Goal: Information Seeking & Learning: Learn about a topic

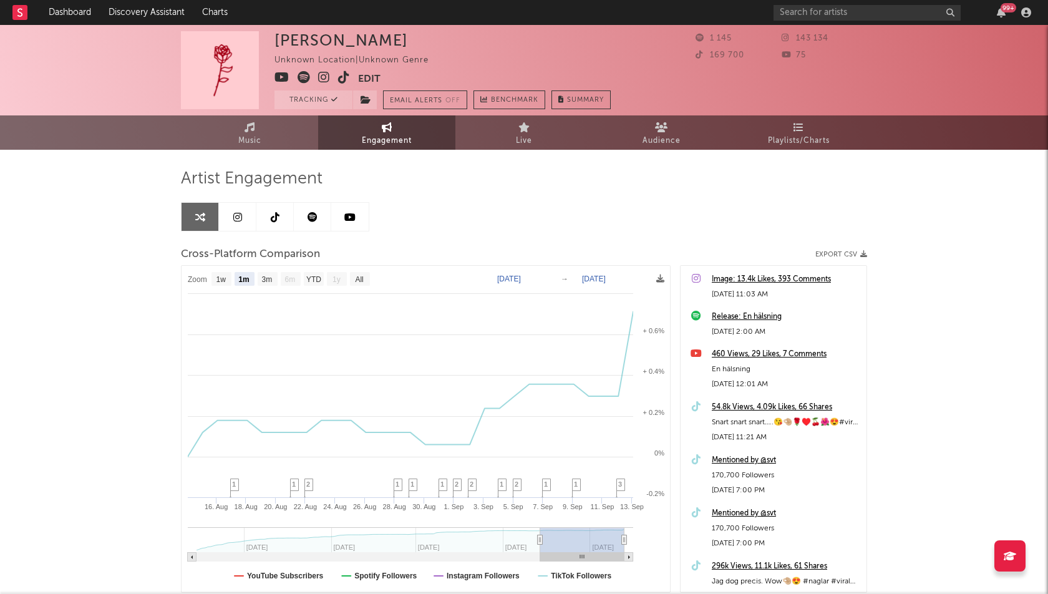
select select "1m"
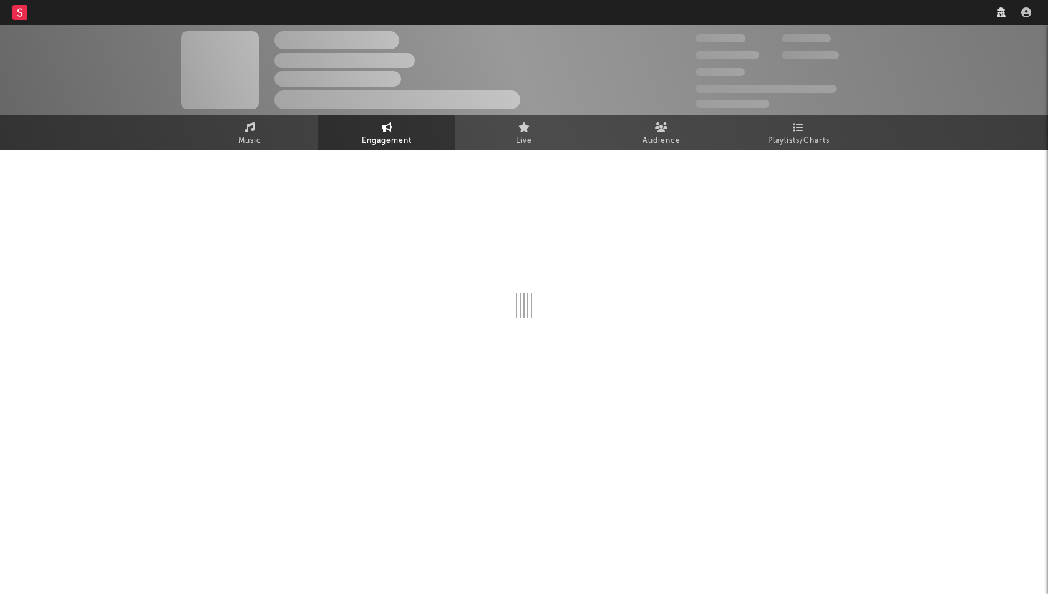
select select "1w"
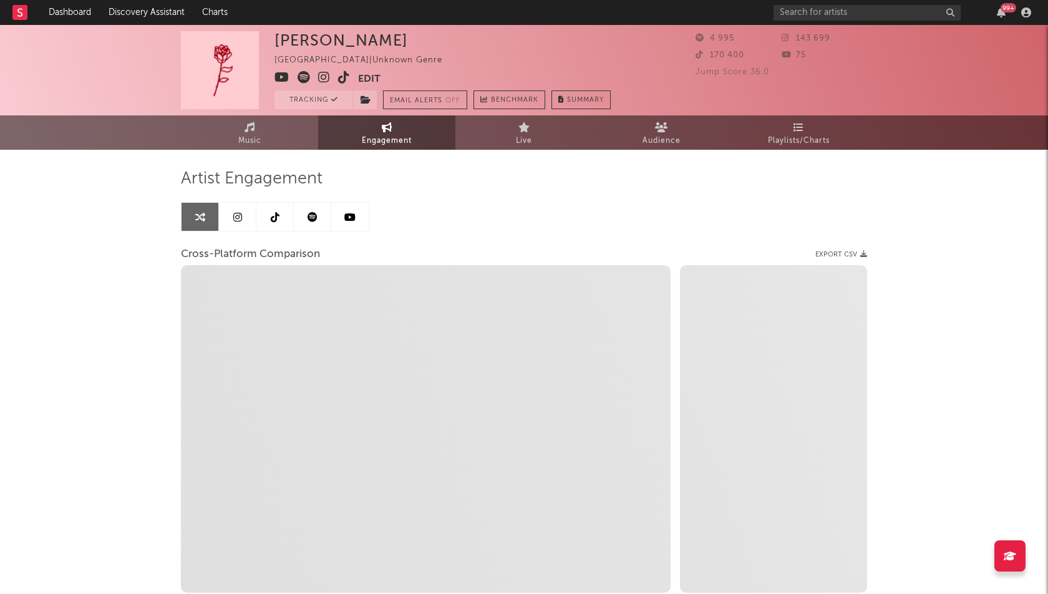
select select "1m"
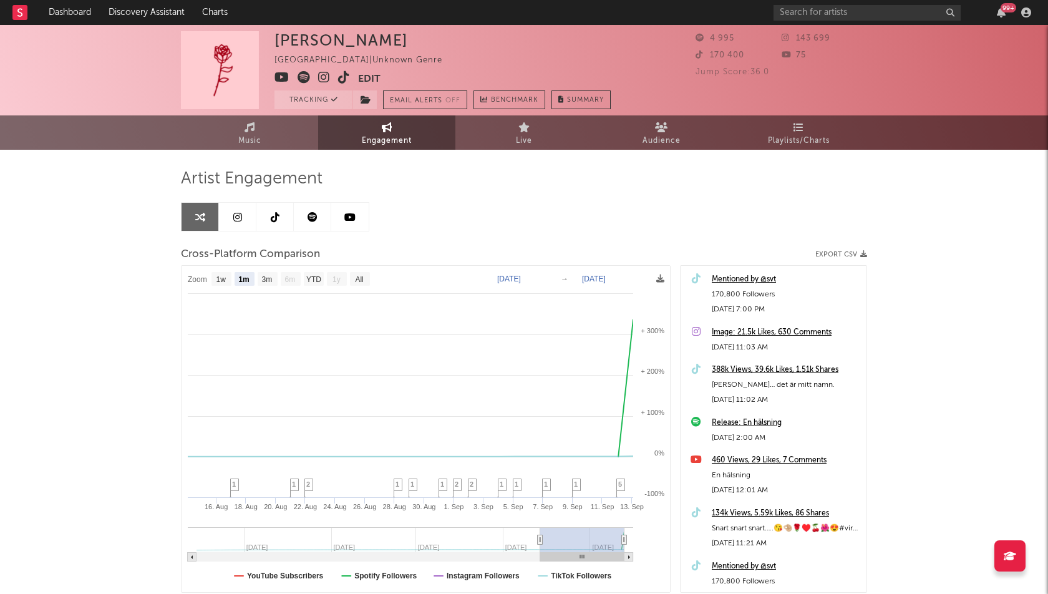
select select "1m"
click at [537, 540] on rect at bounding box center [369, 539] width 344 height 25
type input "2025-07-28"
type input "2025-08-27"
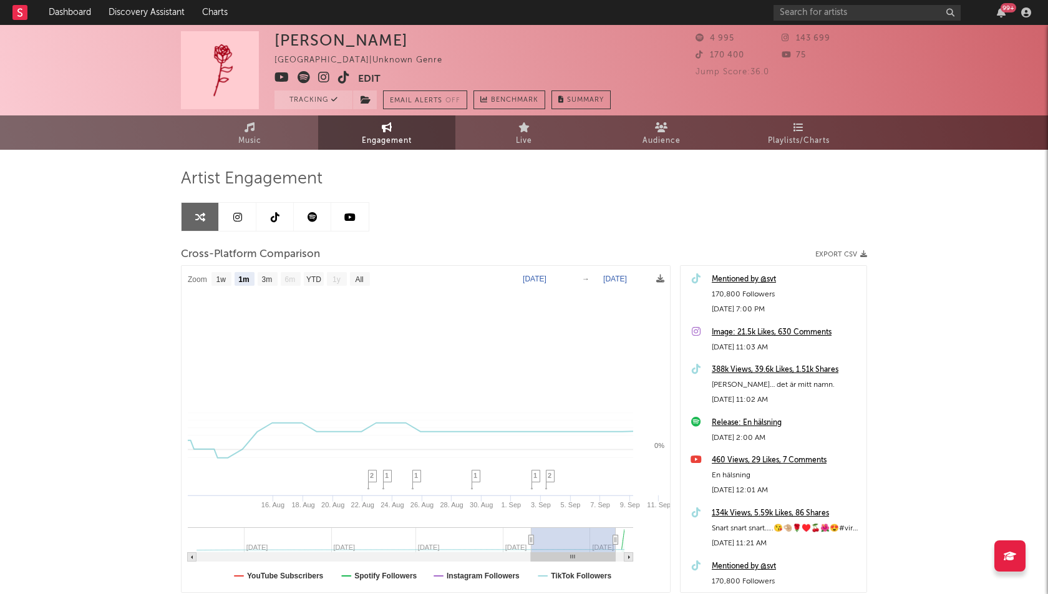
select select "1m"
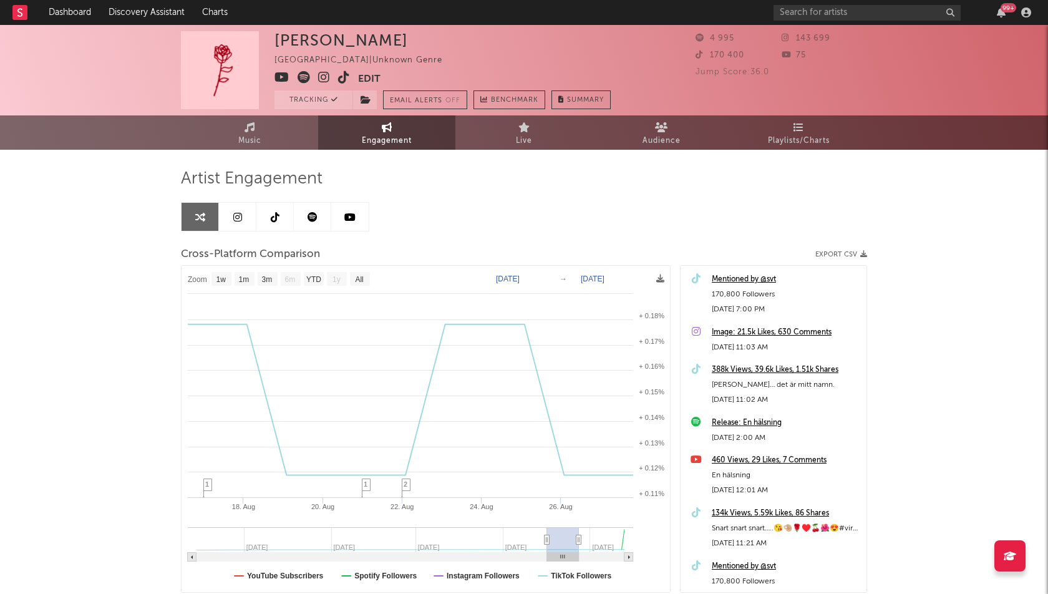
type input "2025-08-17"
drag, startPoint x: 494, startPoint y: 540, endPoint x: 551, endPoint y: 543, distance: 57.5
click at [550, 543] on icon at bounding box center [547, 539] width 5 height 9
select select "1w"
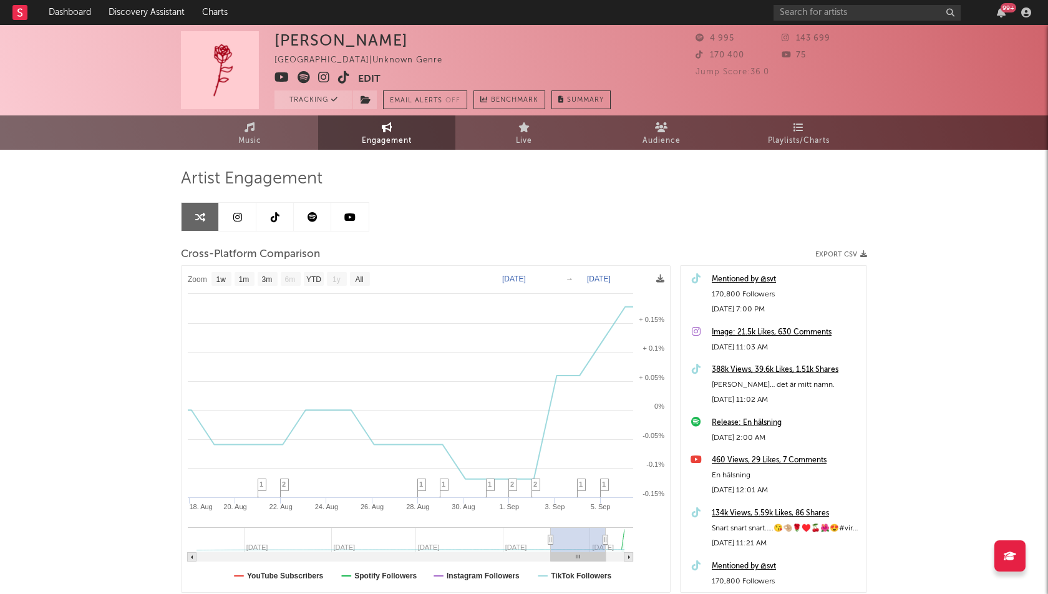
type input "[DATE]"
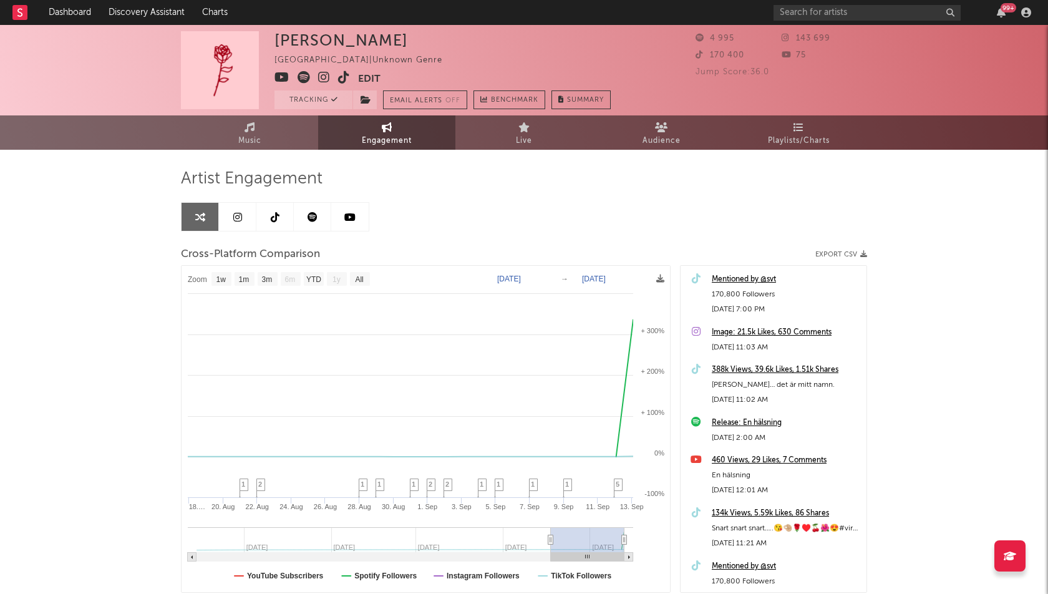
select select "1w"
drag, startPoint x: 579, startPoint y: 536, endPoint x: 686, endPoint y: 529, distance: 107.5
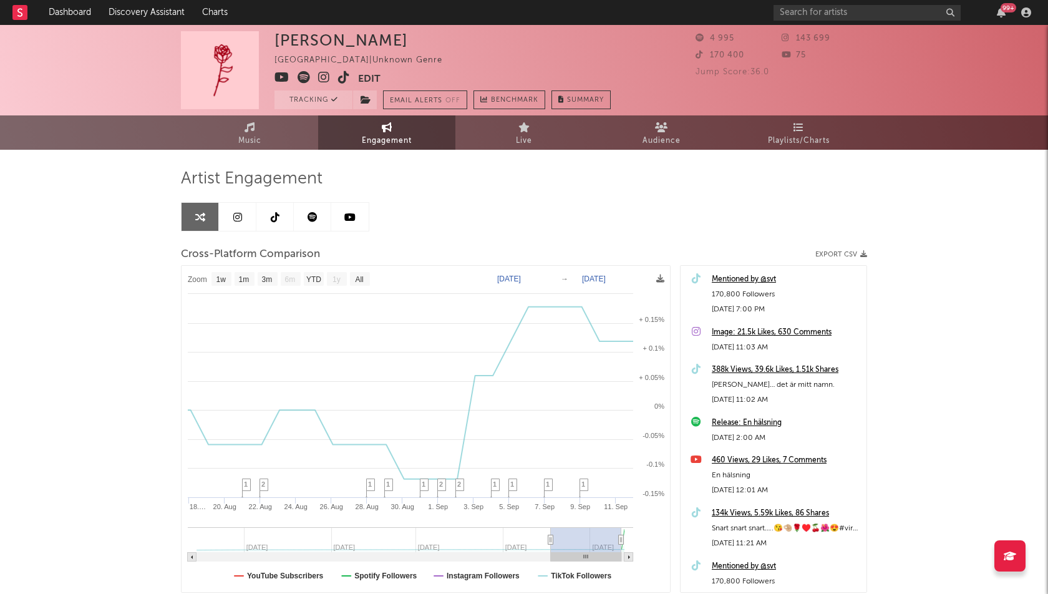
type input "2025-09-09"
select select "1w"
type input "[DATE]"
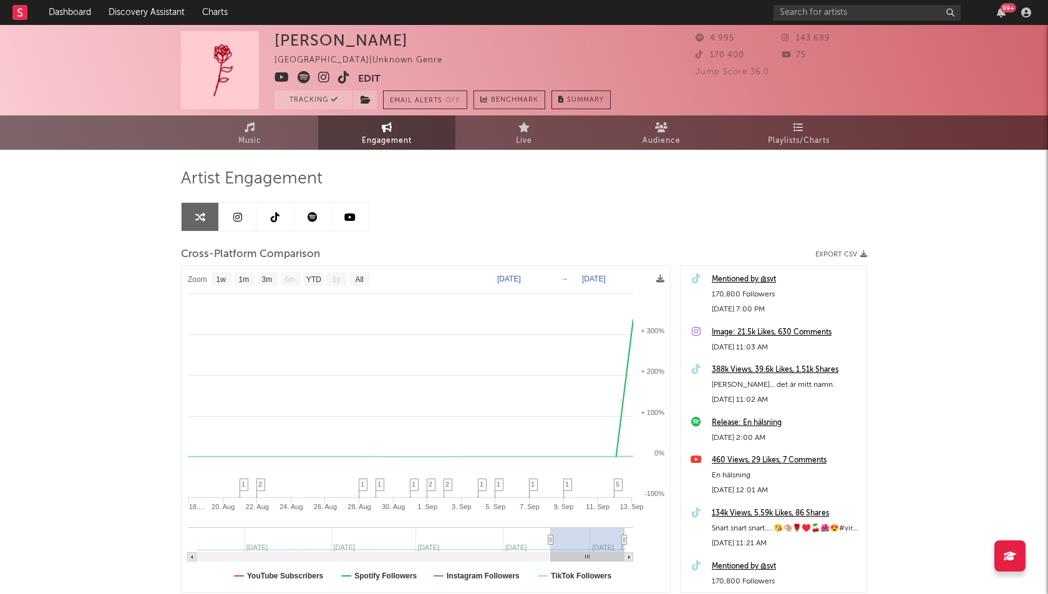
select select "1w"
drag, startPoint x: 615, startPoint y: 538, endPoint x: 633, endPoint y: 538, distance: 17.5
click at [261, 138] on span "Music" at bounding box center [249, 141] width 23 height 15
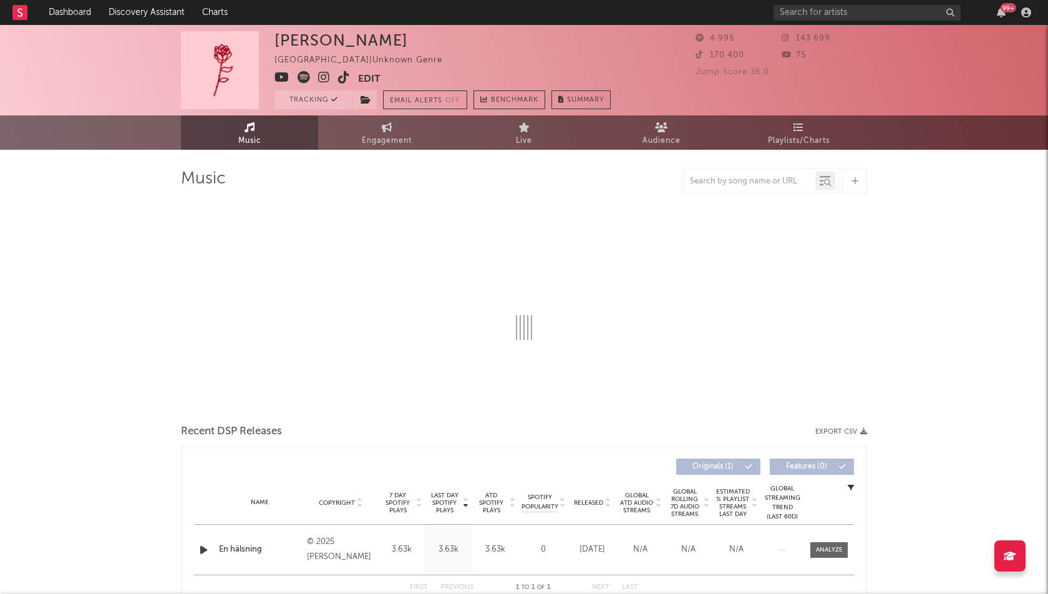
select select "1w"
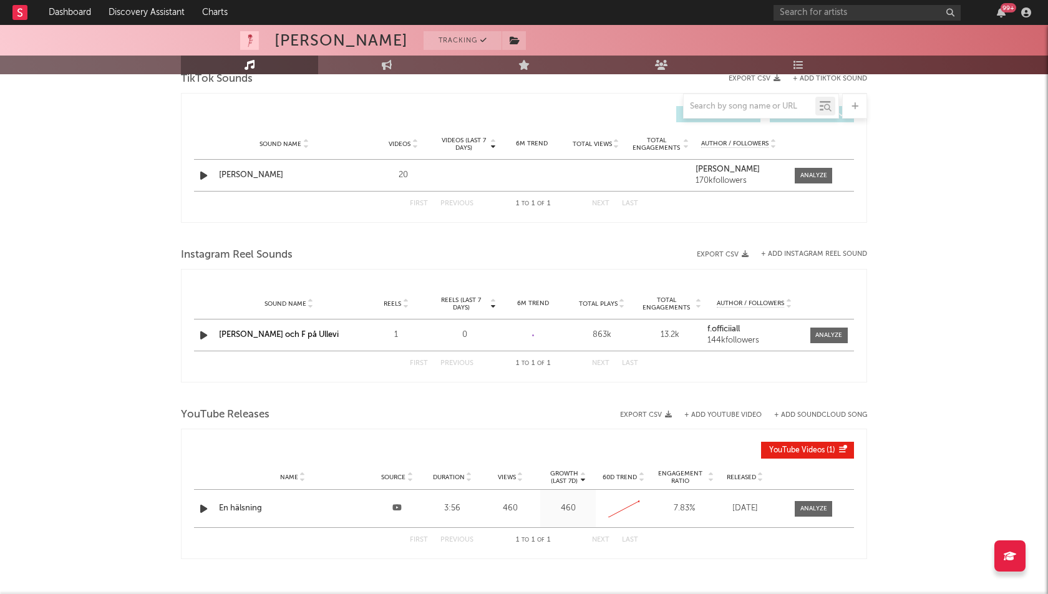
scroll to position [714, 0]
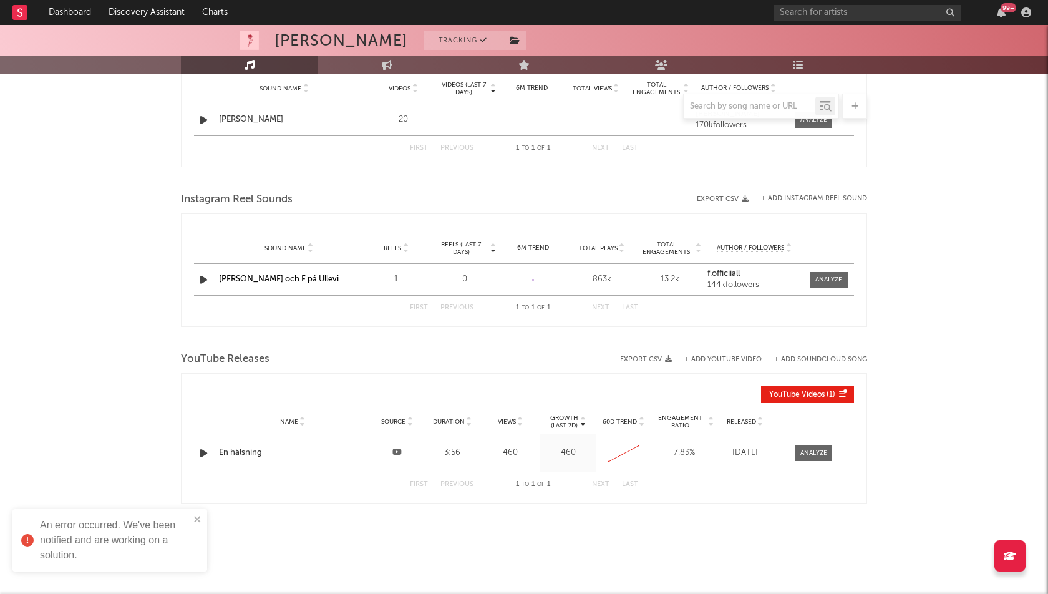
click at [439, 452] on div "3:56" at bounding box center [452, 453] width 49 height 12
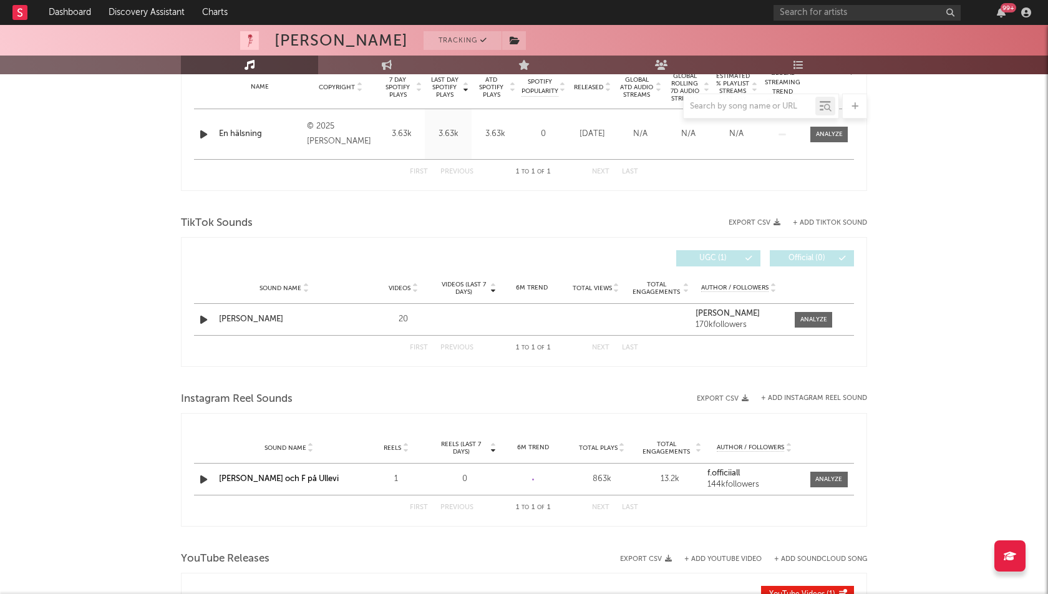
scroll to position [504, 0]
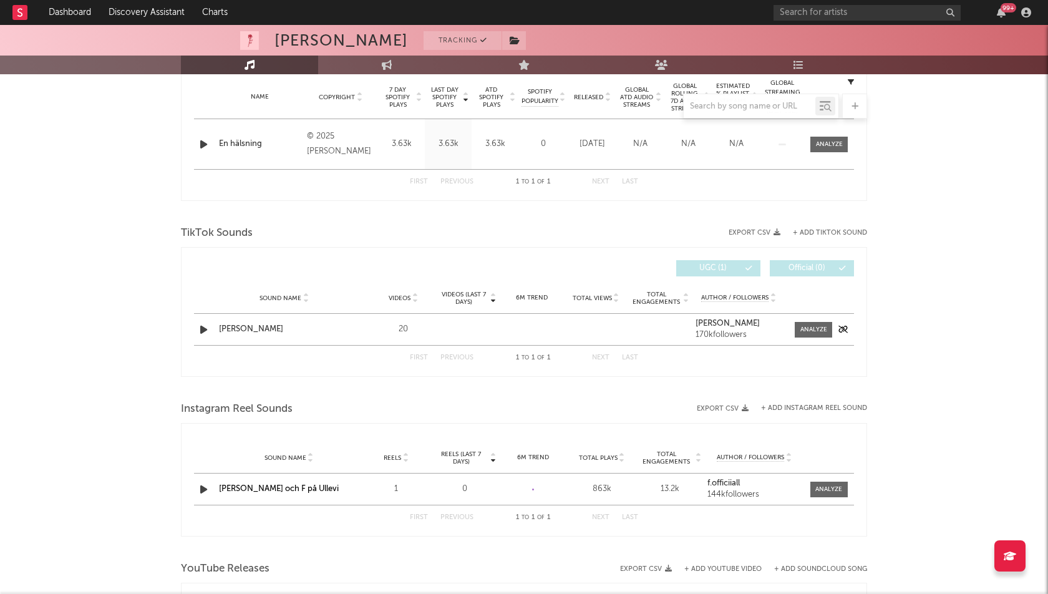
click at [201, 327] on icon "button" at bounding box center [203, 330] width 13 height 16
click at [201, 327] on icon "button" at bounding box center [203, 330] width 12 height 16
click at [201, 327] on icon "button" at bounding box center [203, 330] width 13 height 16
click at [203, 322] on icon "button" at bounding box center [203, 330] width 12 height 16
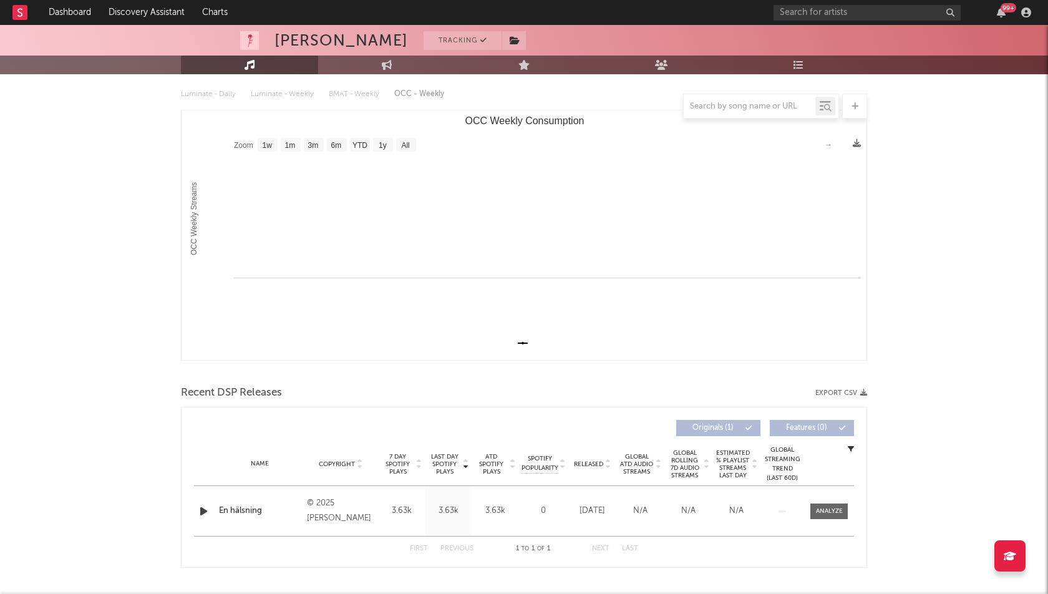
scroll to position [0, 0]
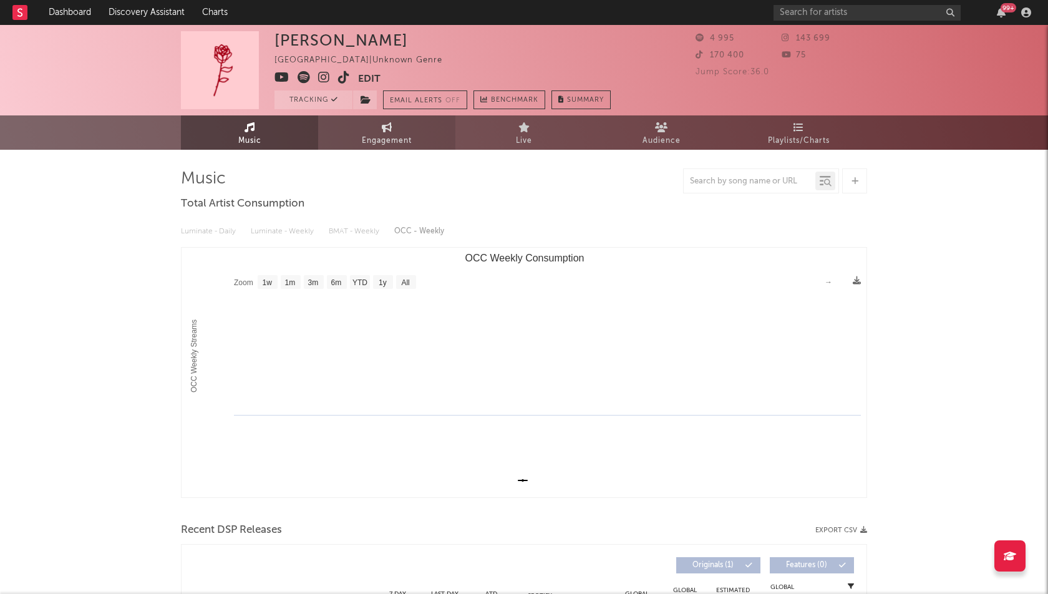
click at [390, 127] on icon at bounding box center [387, 127] width 11 height 10
select select "1w"
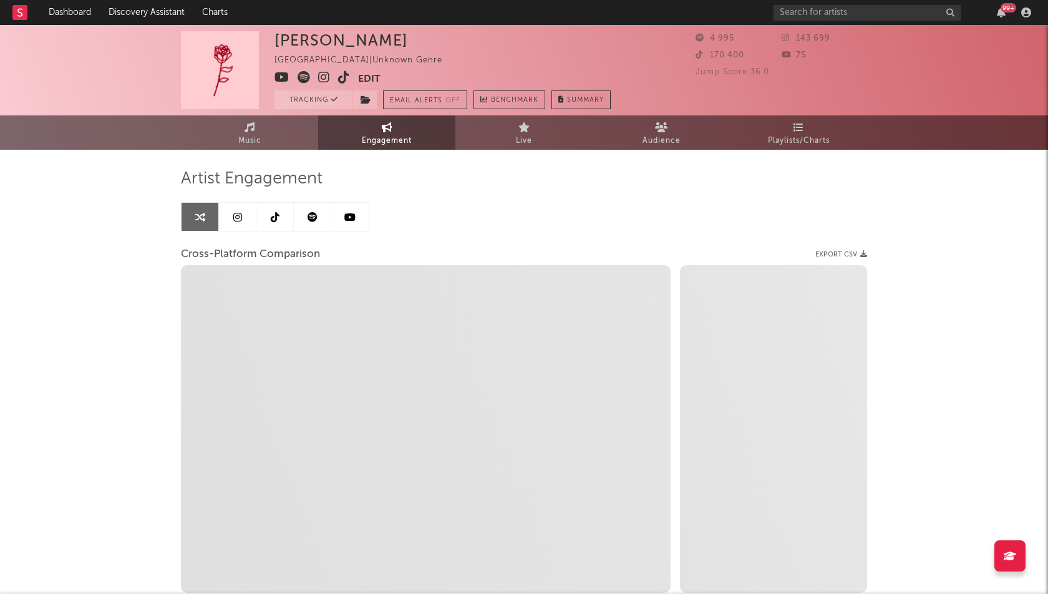
select select "1m"
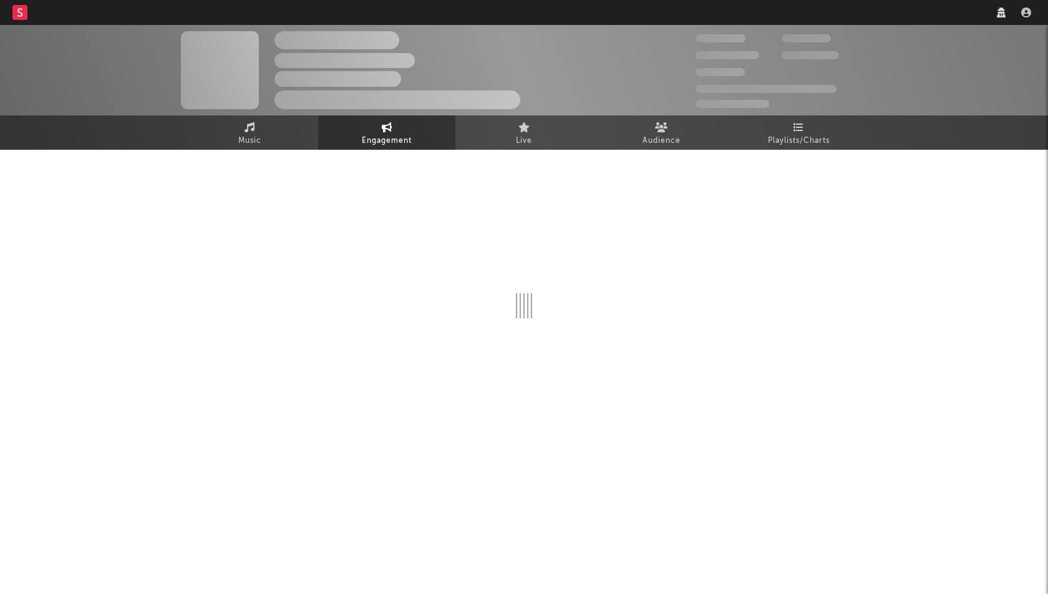
select select "1w"
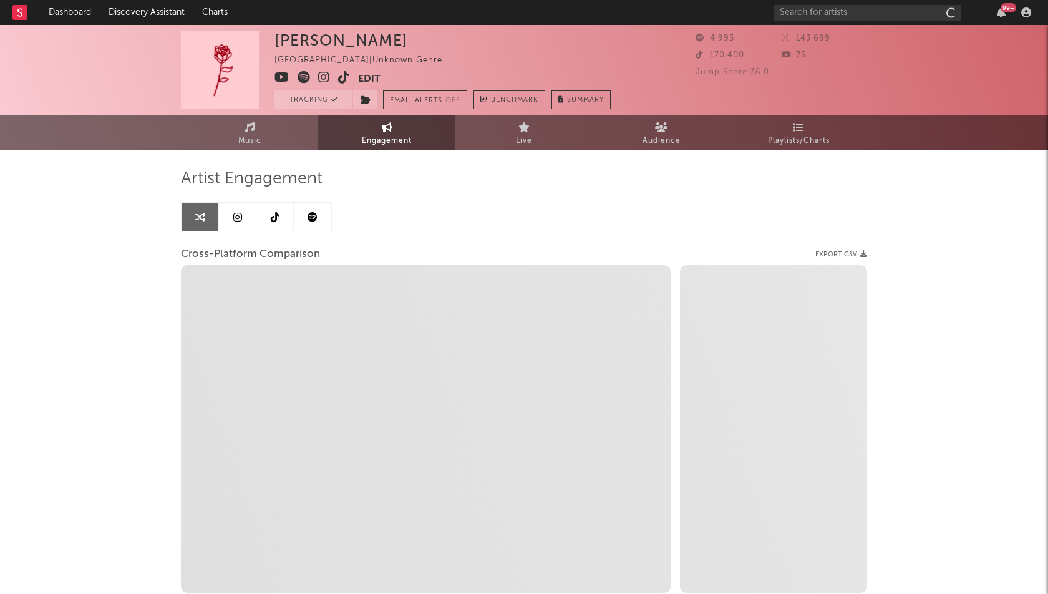
select select "1m"
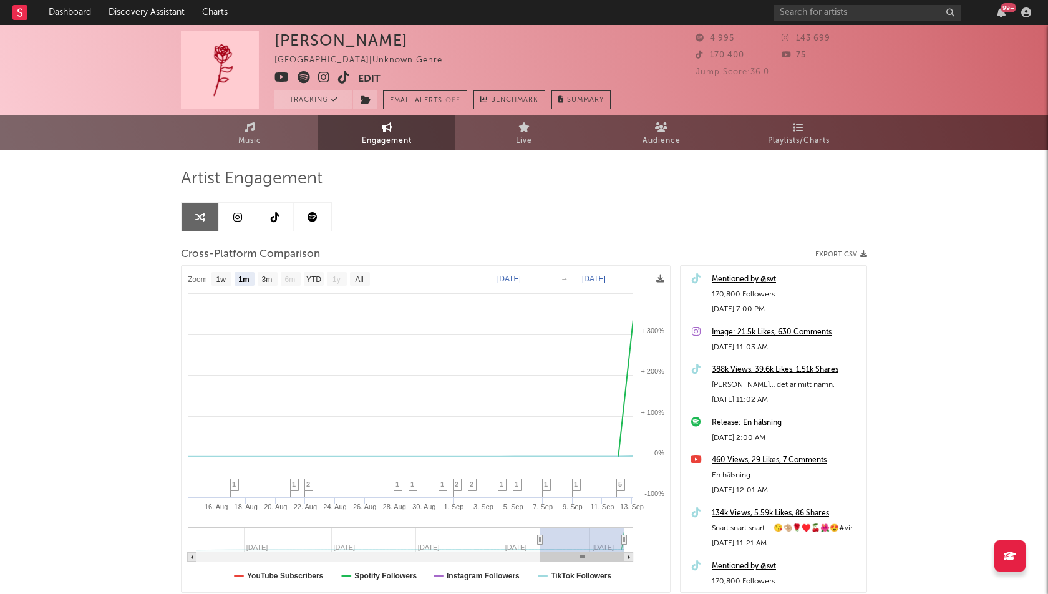
select select "1m"
click at [58, 9] on link "Dashboard" at bounding box center [70, 12] width 60 height 25
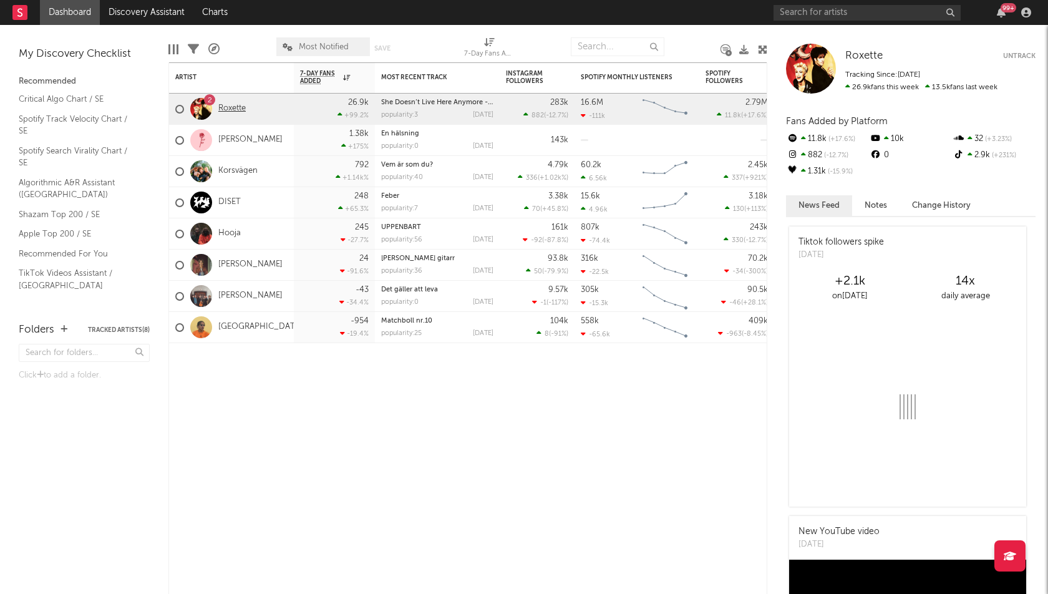
click at [228, 113] on link "Roxette" at bounding box center [231, 109] width 27 height 11
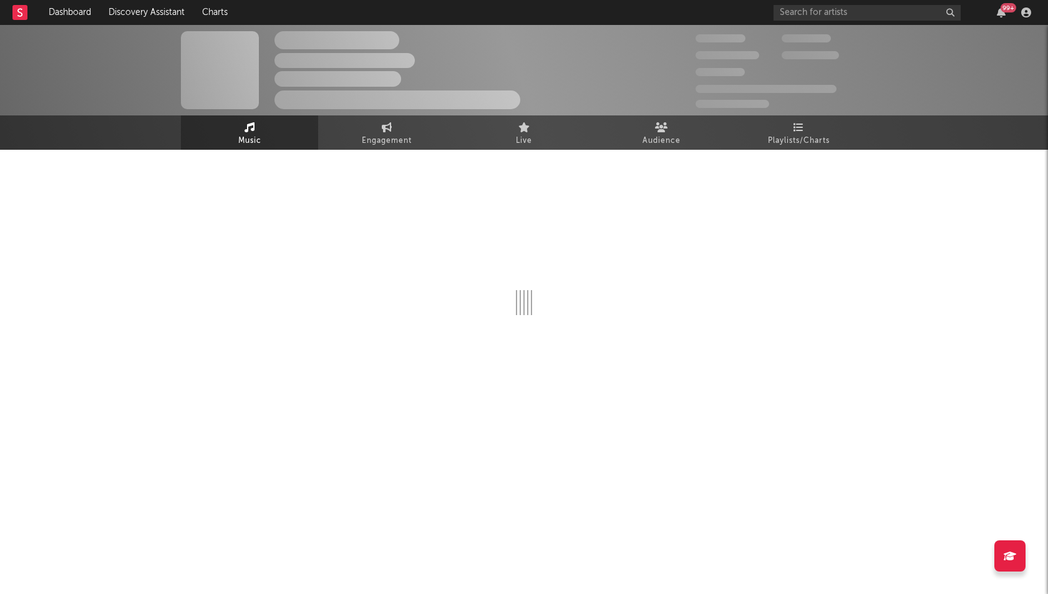
select select "6m"
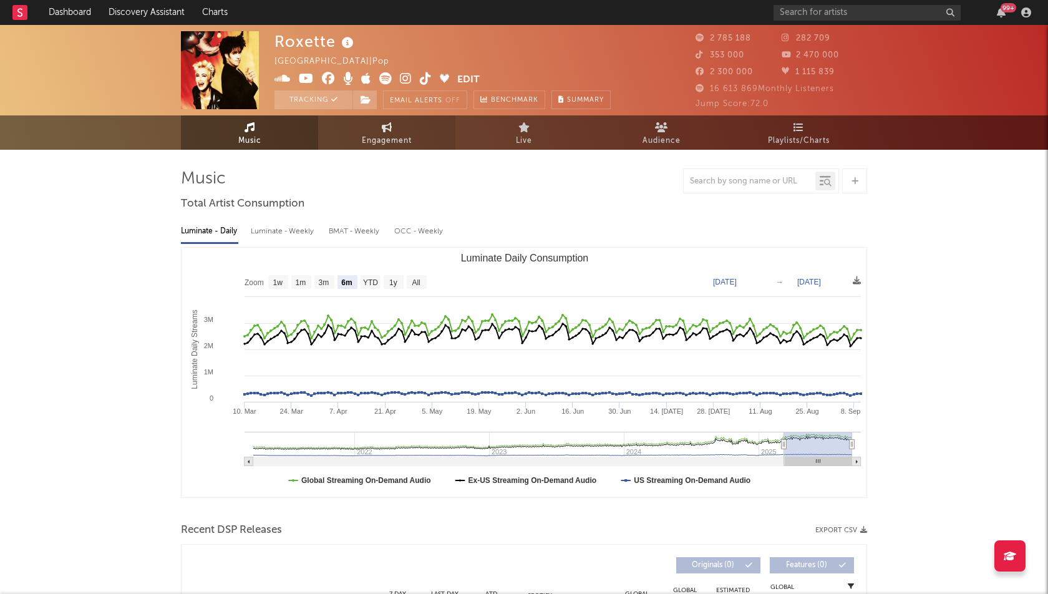
click at [402, 123] on link "Engagement" at bounding box center [386, 132] width 137 height 34
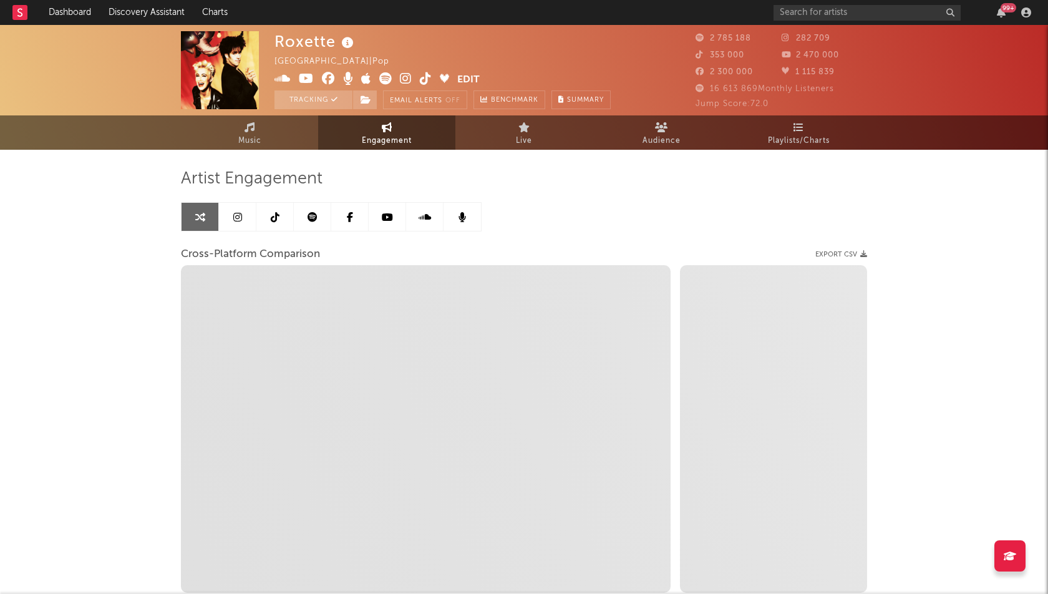
select select "1w"
select select "1m"
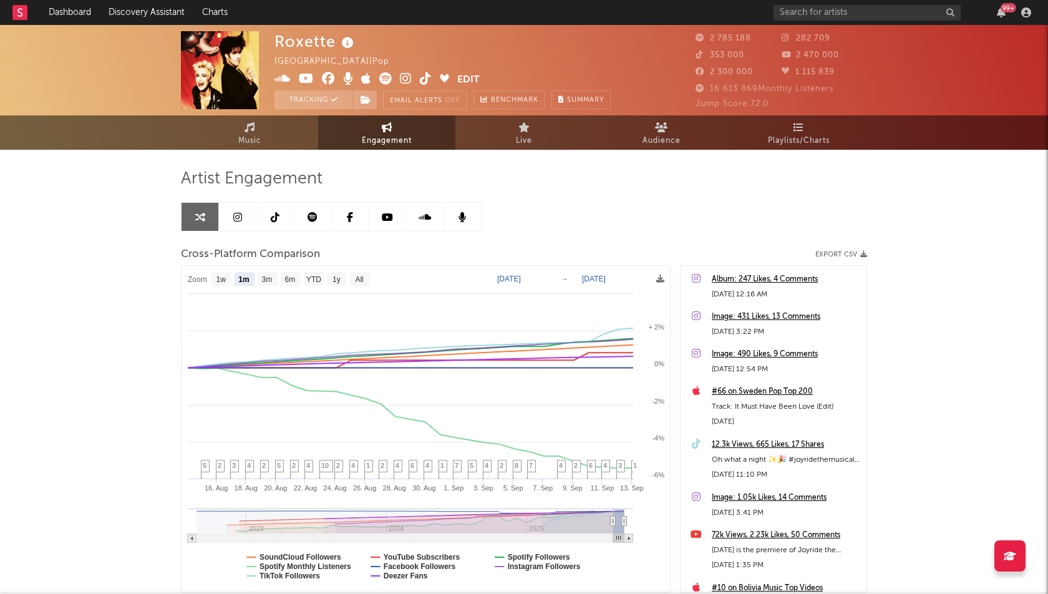
type input "2025-07-24"
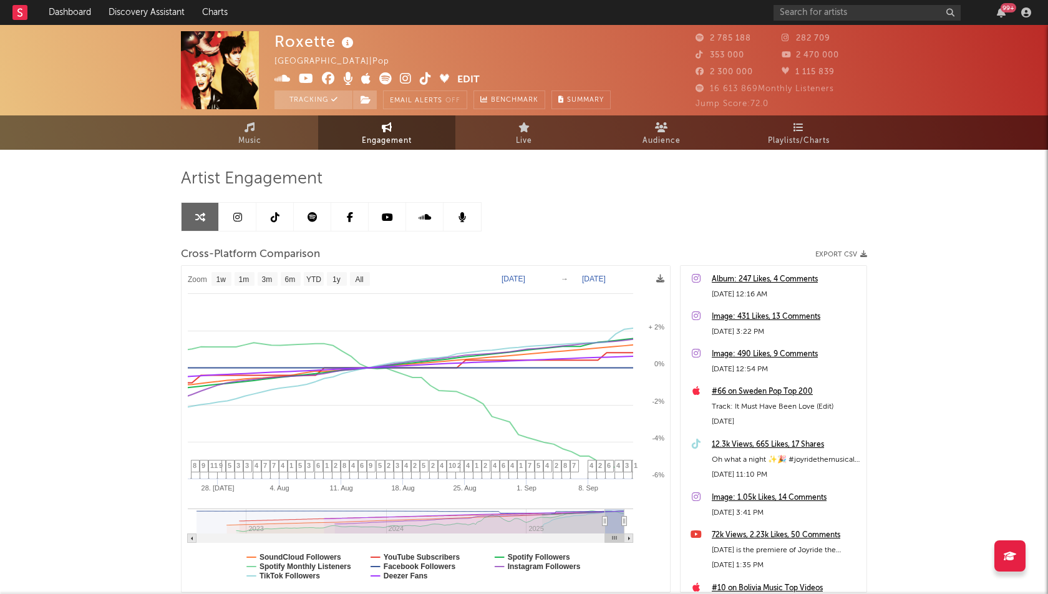
select select "1w"
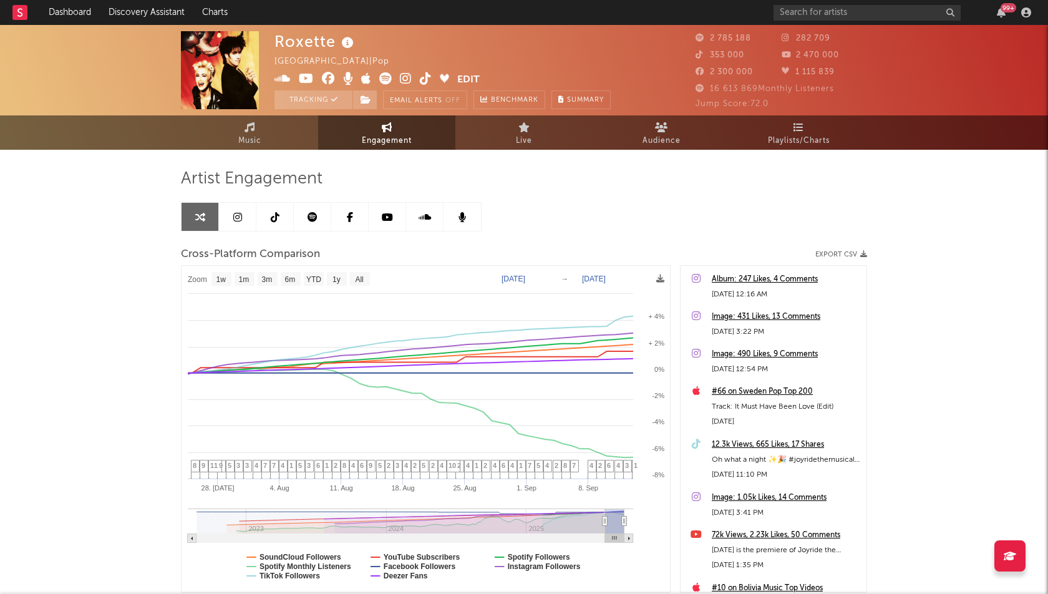
drag, startPoint x: 611, startPoint y: 519, endPoint x: 591, endPoint y: 518, distance: 20.6
type input "2025-05-07"
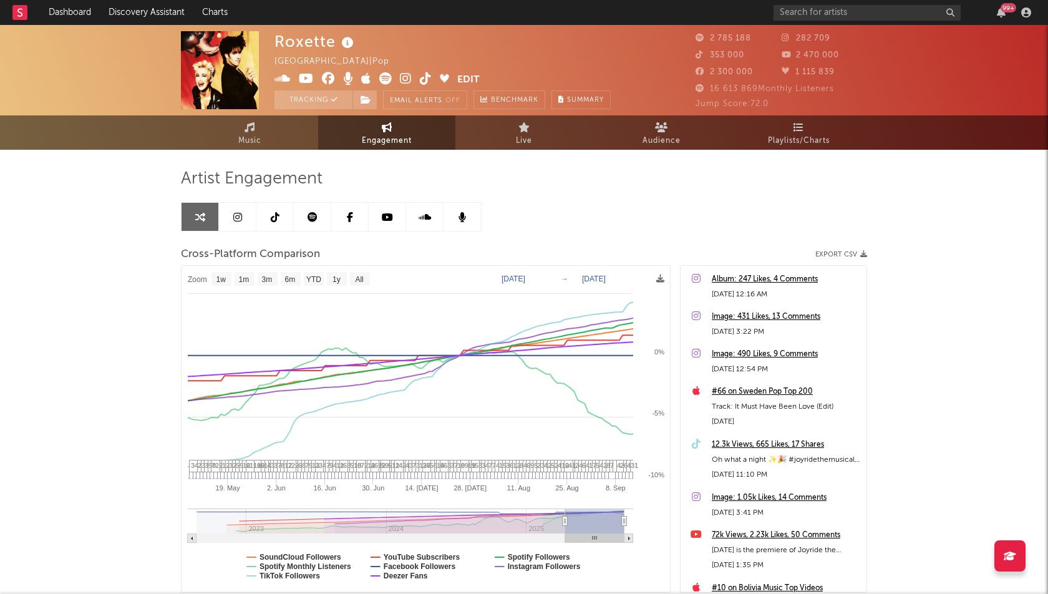
select select "6m"
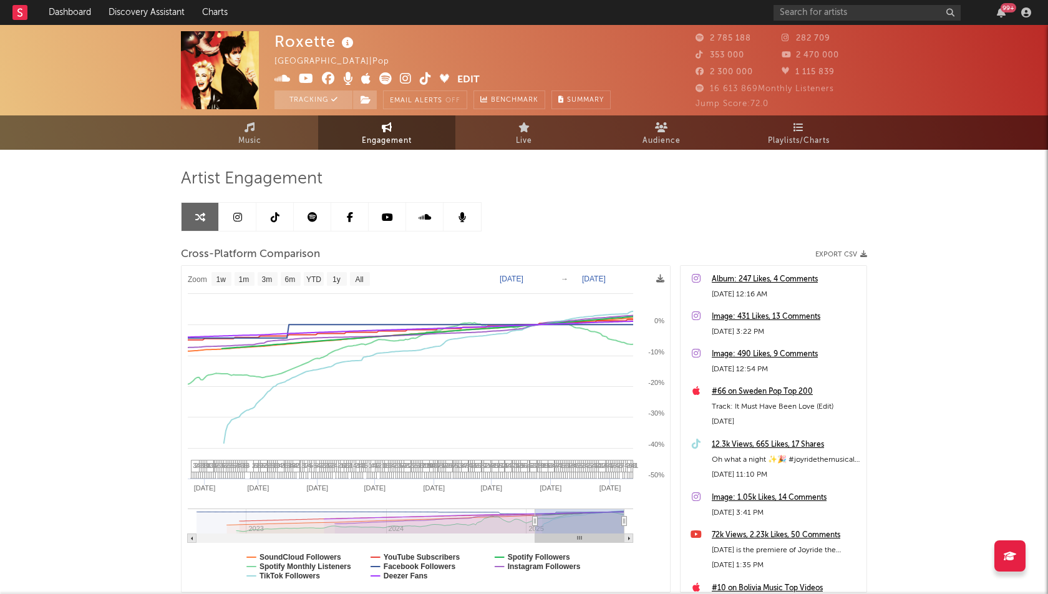
type input "2025-01-23"
select select "1w"
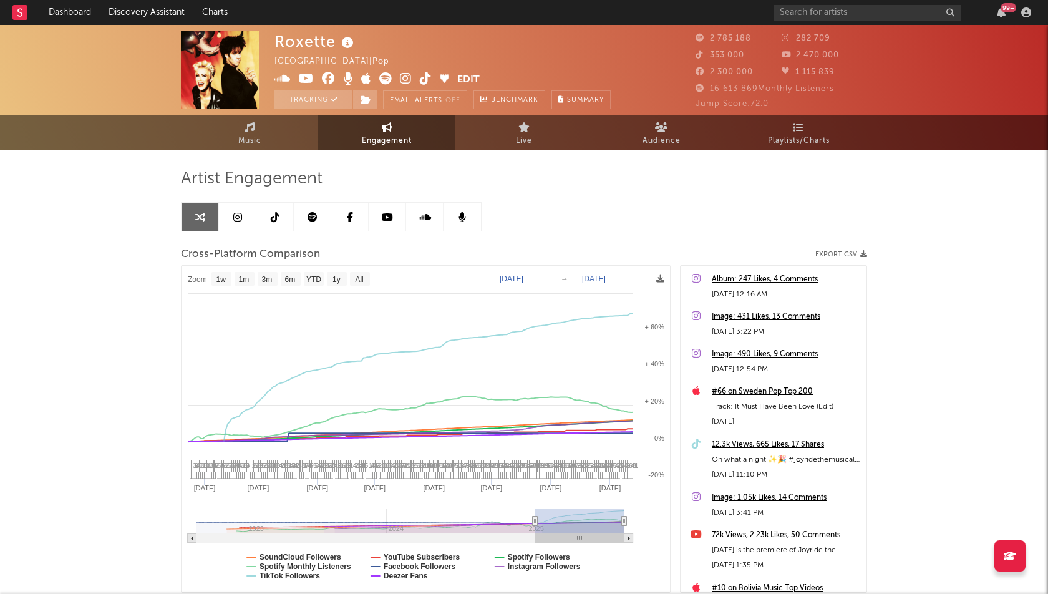
drag, startPoint x: 603, startPoint y: 519, endPoint x: 518, endPoint y: 515, distance: 84.9
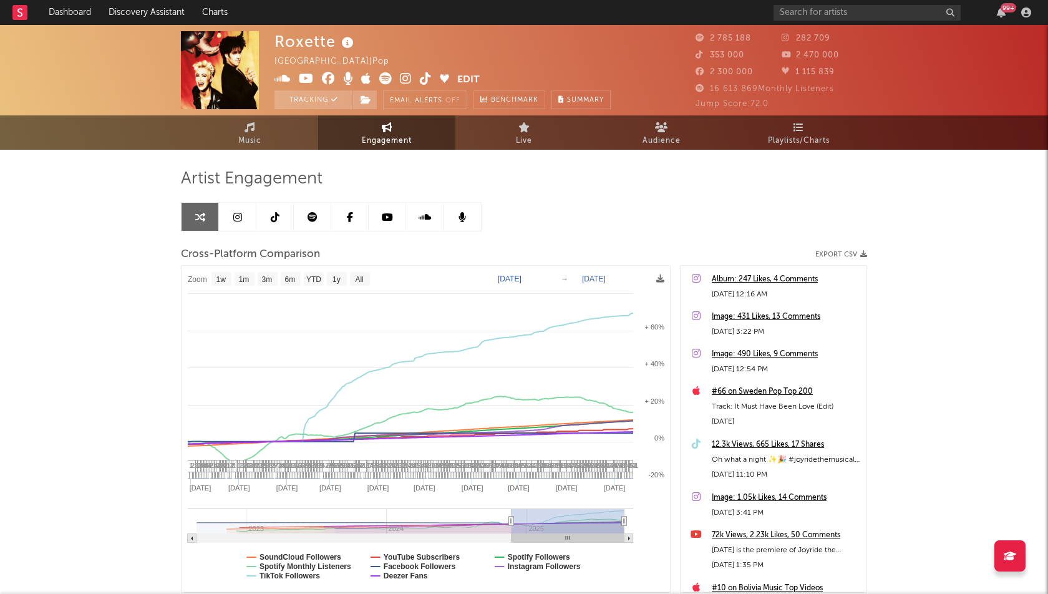
type input "2024-08-16"
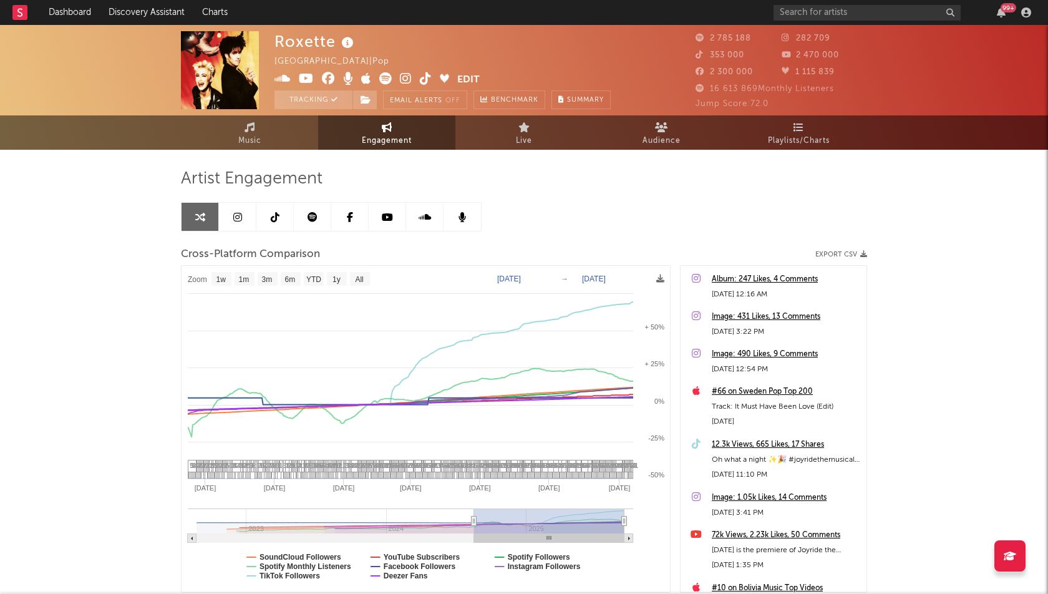
select select "1w"
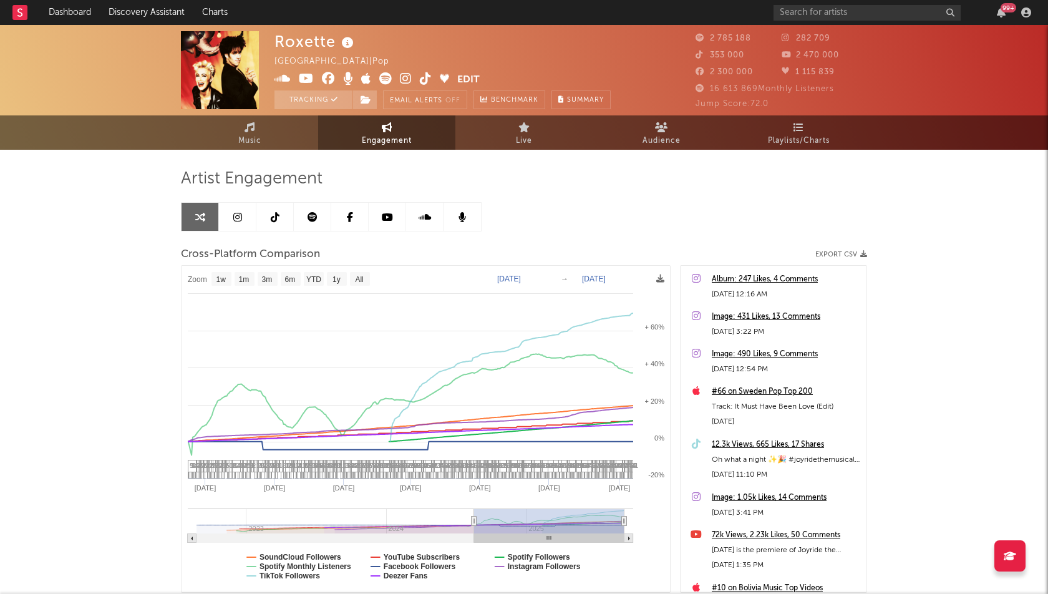
drag, startPoint x: 535, startPoint y: 518, endPoint x: 480, endPoint y: 512, distance: 55.2
type input "2024-08-19"
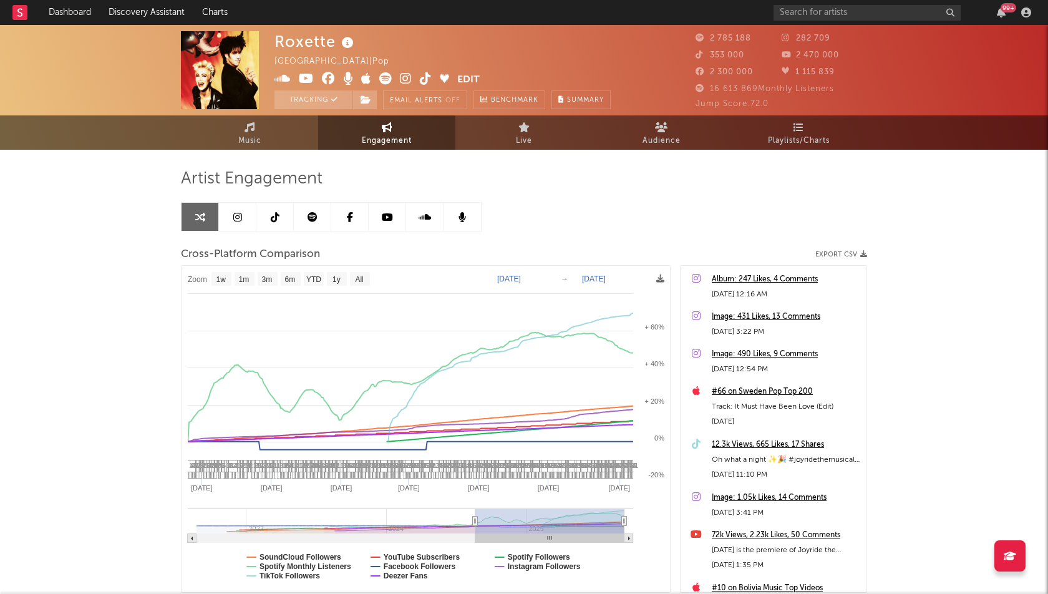
drag, startPoint x: 473, startPoint y: 520, endPoint x: 482, endPoint y: 520, distance: 8.7
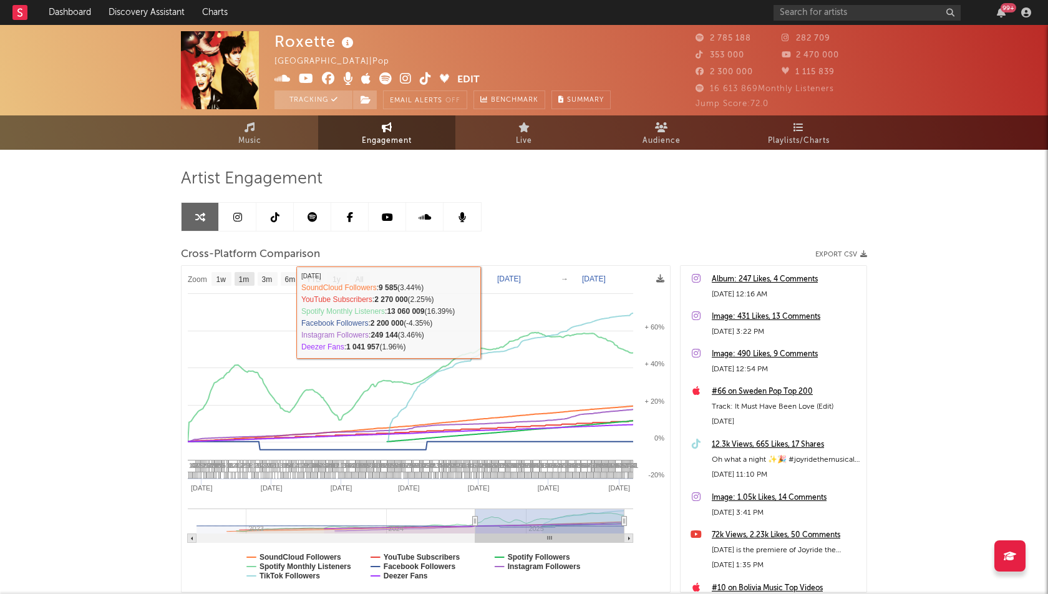
click at [243, 277] on text "1m" at bounding box center [244, 279] width 11 height 9
select select "1m"
type input "2025-08-13"
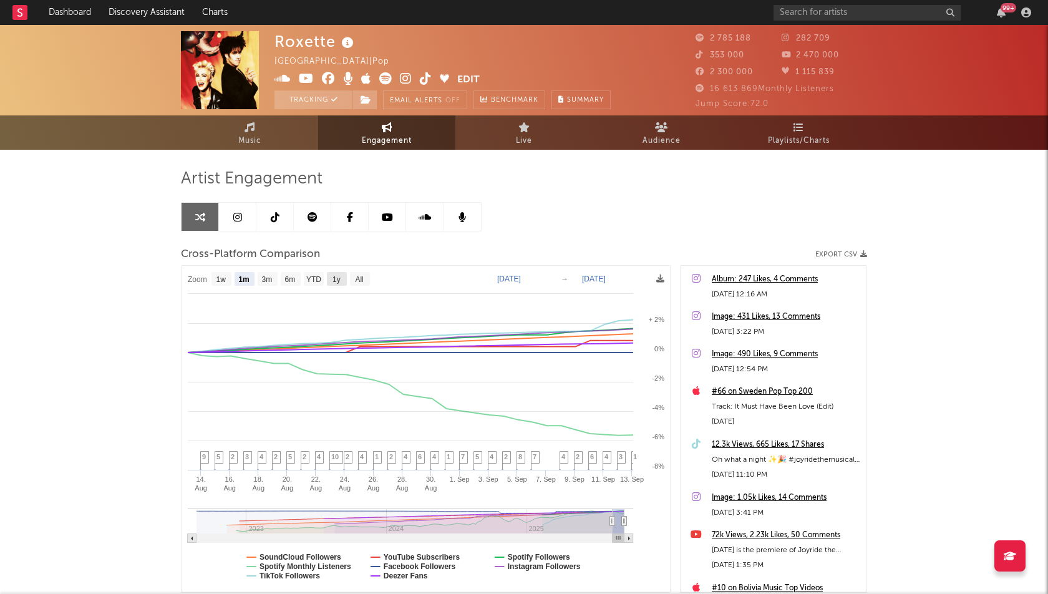
click at [334, 279] on text "1y" at bounding box center [337, 279] width 8 height 9
select select "1y"
type input "2024-09-13"
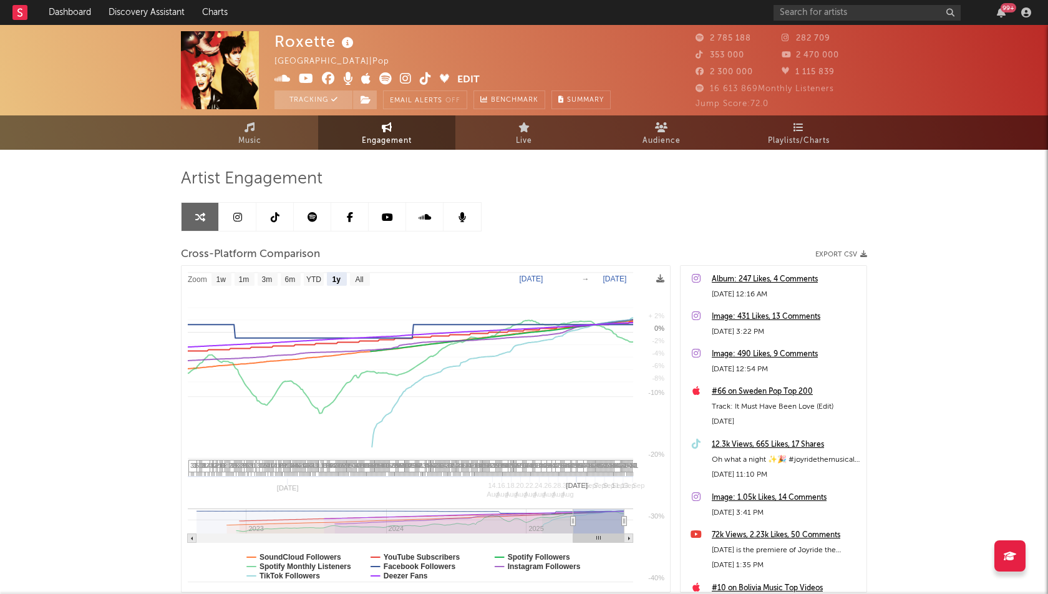
select select "1y"
